Goal: Task Accomplishment & Management: Complete application form

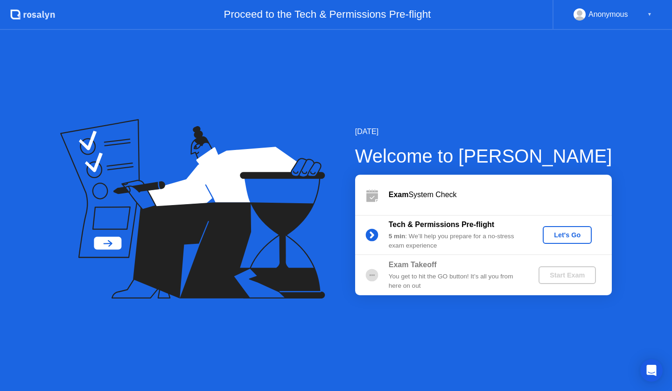
click at [568, 235] on div "Let's Go" at bounding box center [568, 234] width 42 height 7
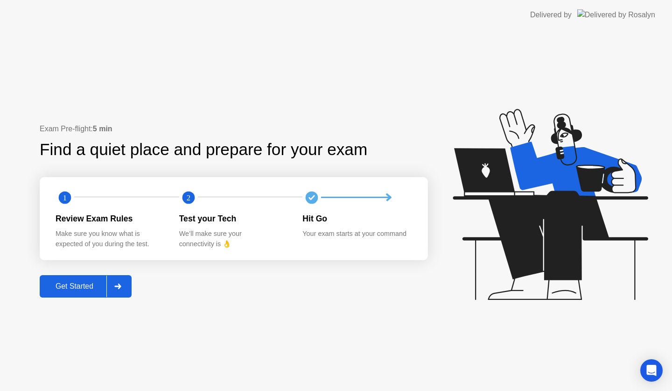
click at [118, 284] on icon at bounding box center [117, 286] width 7 height 6
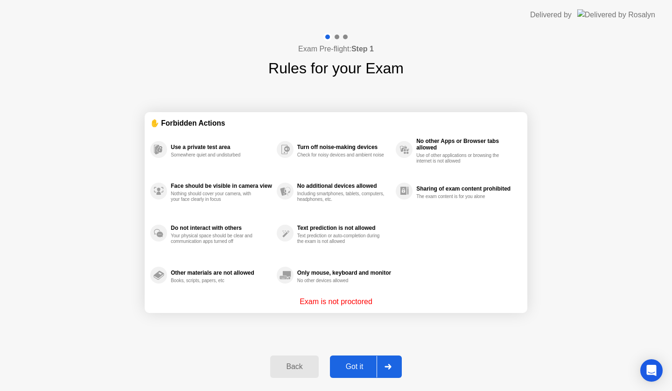
click at [388, 366] on icon at bounding box center [388, 367] width 7 height 6
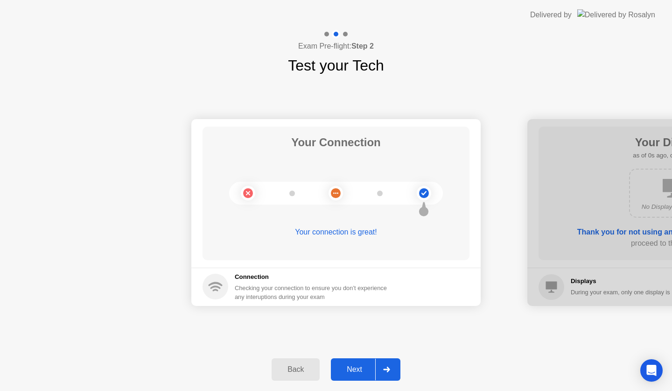
click at [388, 366] on icon at bounding box center [386, 369] width 7 height 6
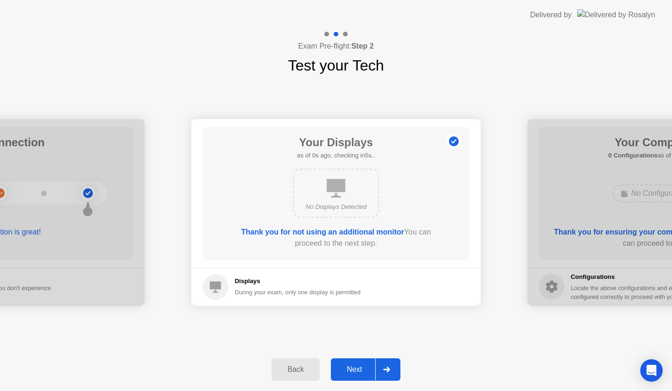
click at [388, 366] on icon at bounding box center [386, 369] width 7 height 6
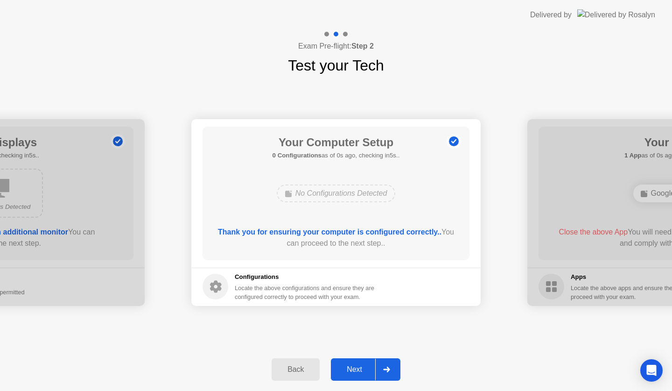
click at [388, 366] on icon at bounding box center [386, 369] width 7 height 6
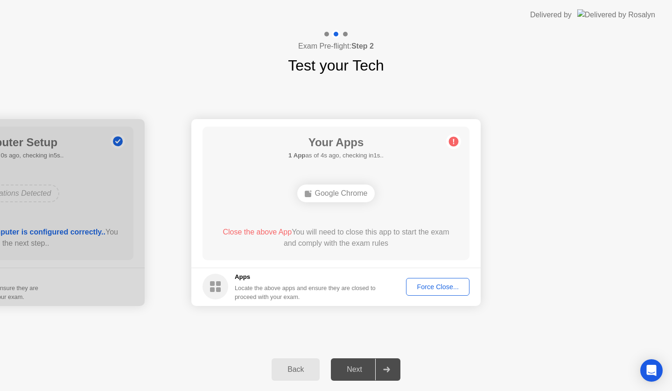
click at [433, 284] on div "Force Close..." at bounding box center [437, 286] width 57 height 7
click at [441, 283] on div "Force Close..." at bounding box center [437, 286] width 57 height 7
click at [294, 365] on div "Back" at bounding box center [295, 369] width 42 height 8
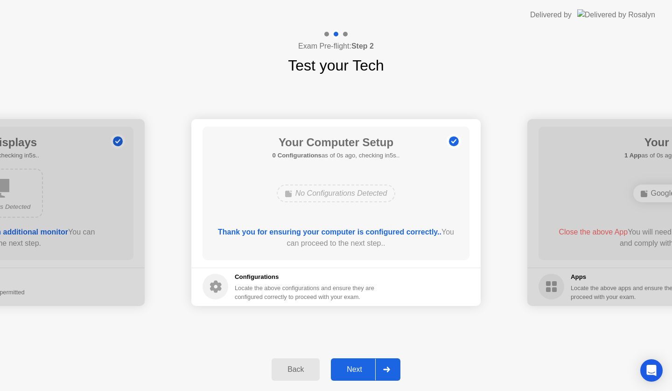
click at [363, 363] on button "Next" at bounding box center [366, 369] width 70 height 22
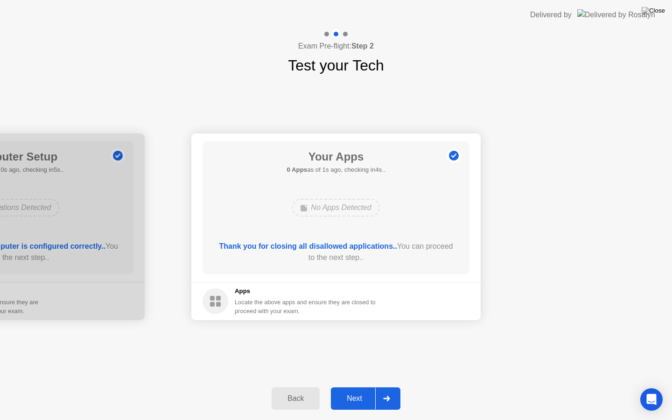
click at [356, 390] on button "Next" at bounding box center [366, 398] width 70 height 22
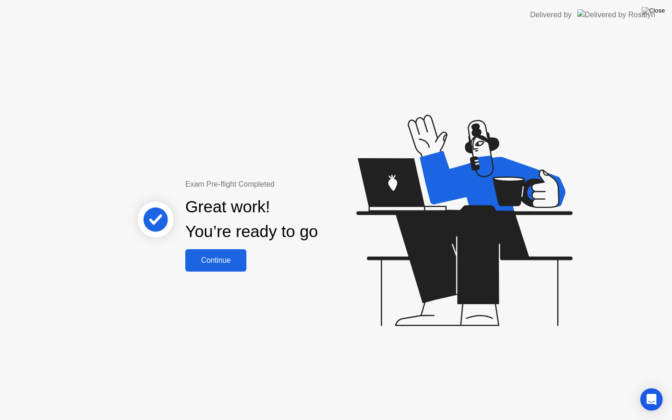
click at [200, 265] on div "Continue" at bounding box center [216, 260] width 56 height 8
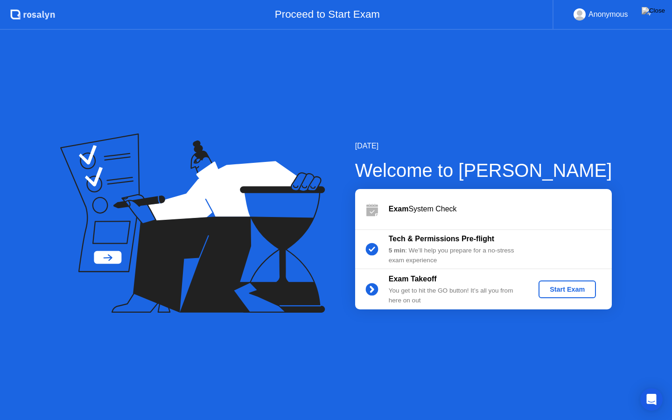
click at [568, 287] on div "Start Exam" at bounding box center [567, 289] width 50 height 7
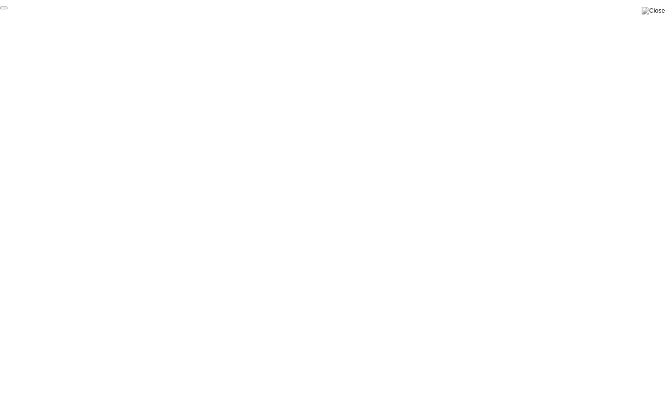
click div "End Proctoring Session"
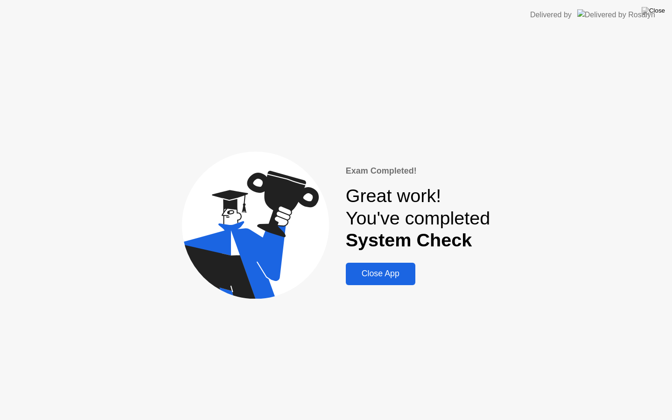
click at [371, 279] on div "Close App" at bounding box center [381, 274] width 64 height 10
